Goal: Information Seeking & Learning: Find specific fact

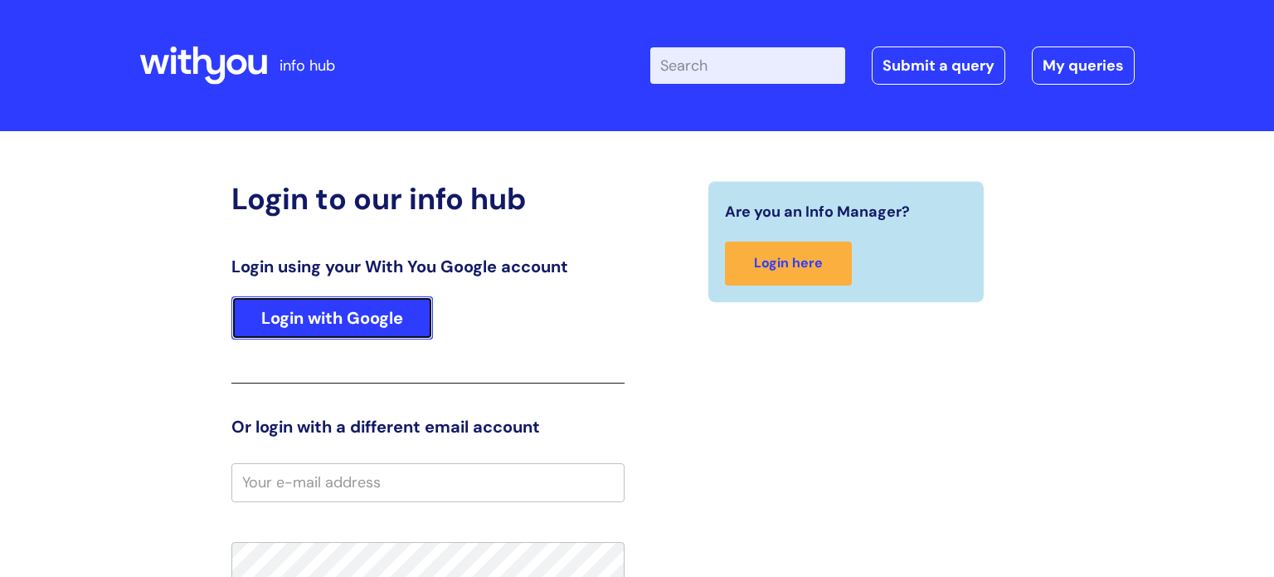
click at [324, 309] on link "Login with Google" at bounding box center [332, 317] width 202 height 43
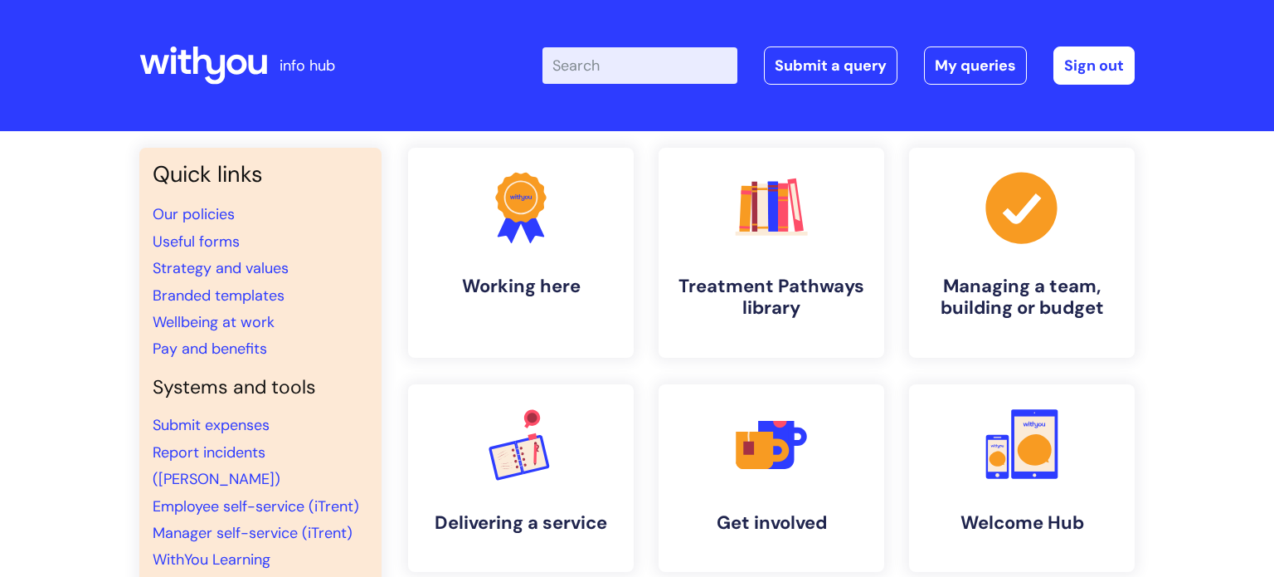
click at [609, 75] on input "Enter your search term here..." at bounding box center [640, 65] width 195 height 37
type input "vac"
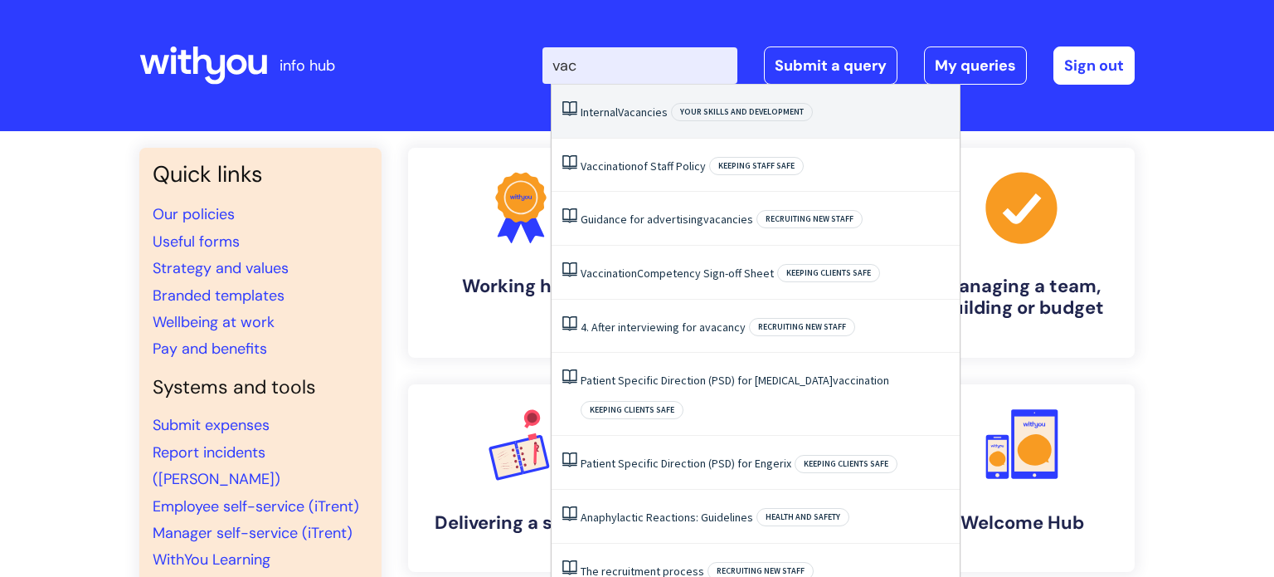
click at [632, 122] on li "Internal Vacancies Your skills and development" at bounding box center [756, 112] width 408 height 54
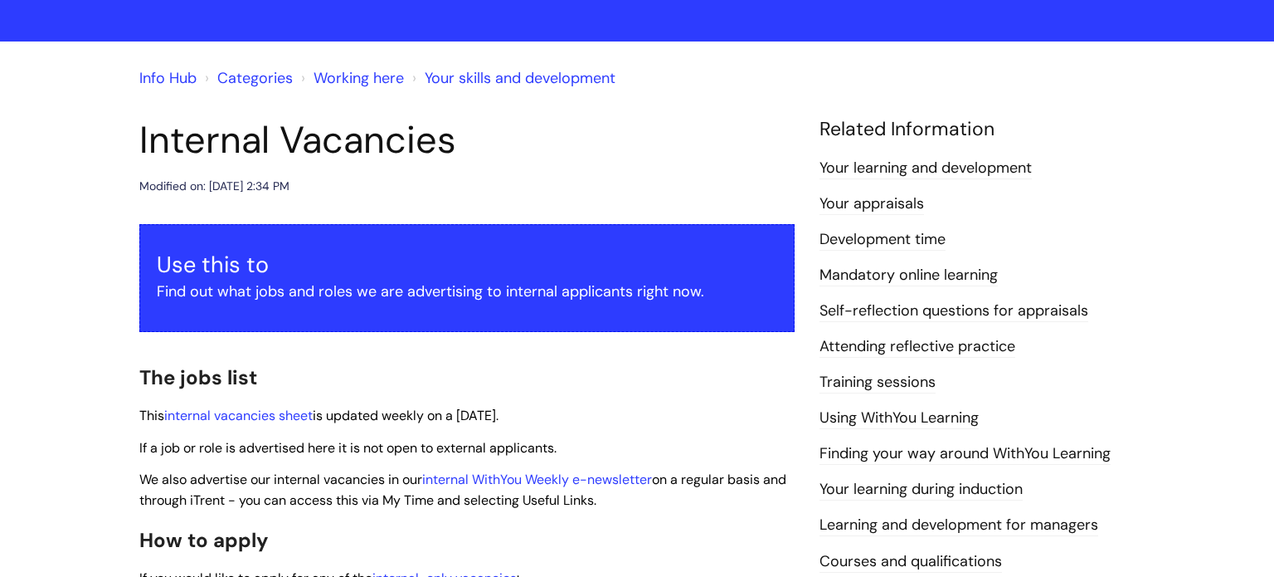
scroll to position [93, 0]
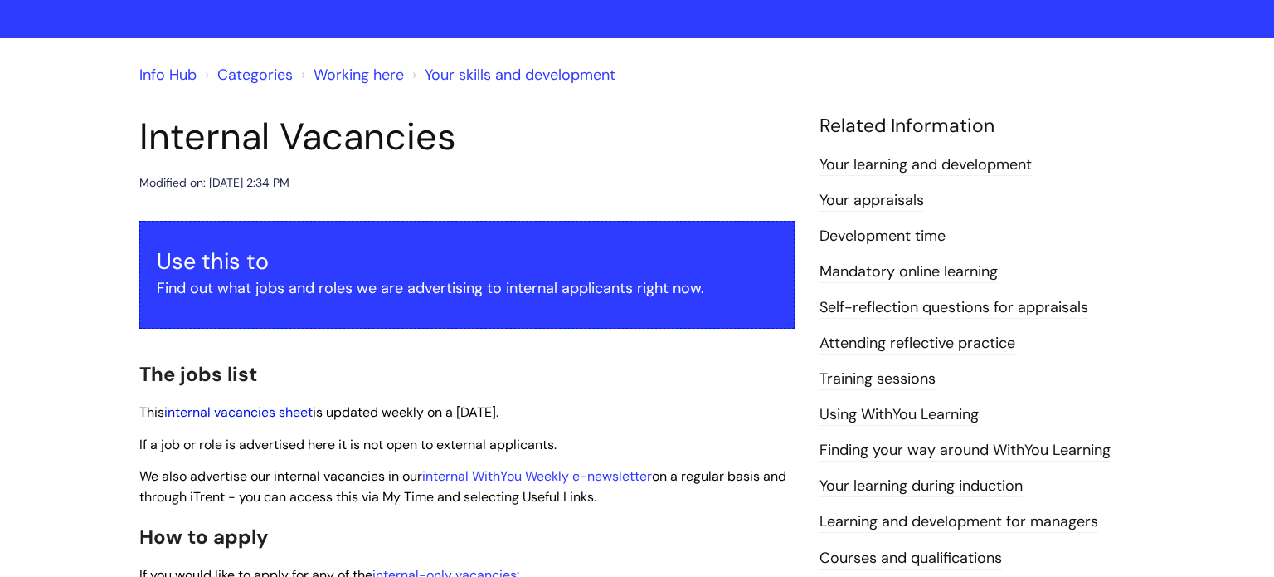
click at [266, 412] on link "internal vacancies sheet" at bounding box center [238, 411] width 149 height 17
